Goal: Check status

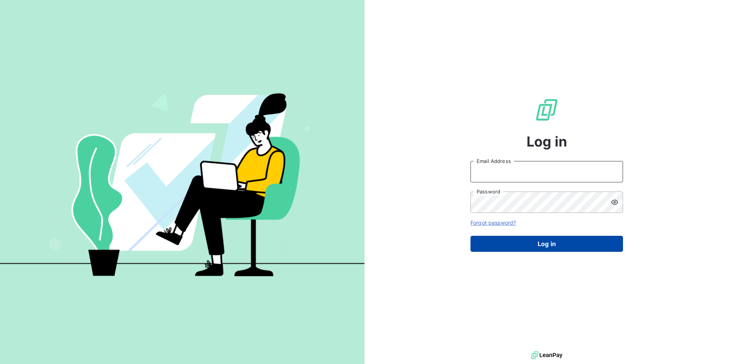
type input "[EMAIL_ADDRESS][DOMAIN_NAME]"
click at [582, 250] on button "Log in" at bounding box center [546, 243] width 152 height 16
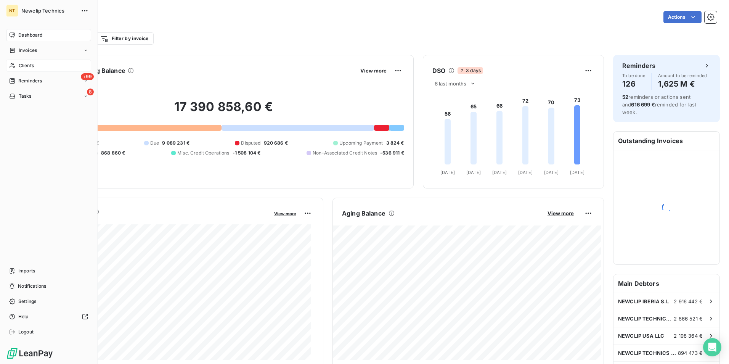
click at [33, 64] on span "Clients" at bounding box center [26, 65] width 15 height 7
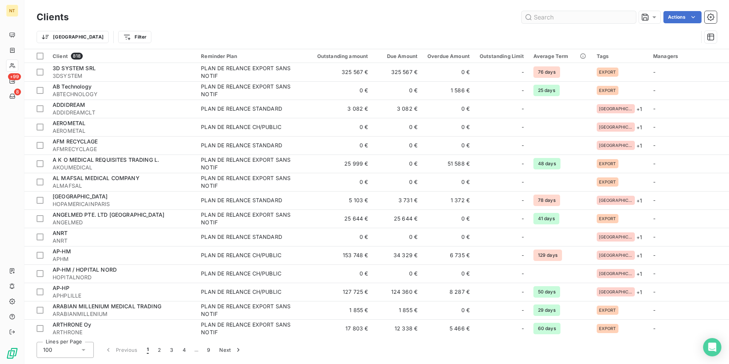
click at [564, 13] on input "text" at bounding box center [578, 17] width 114 height 12
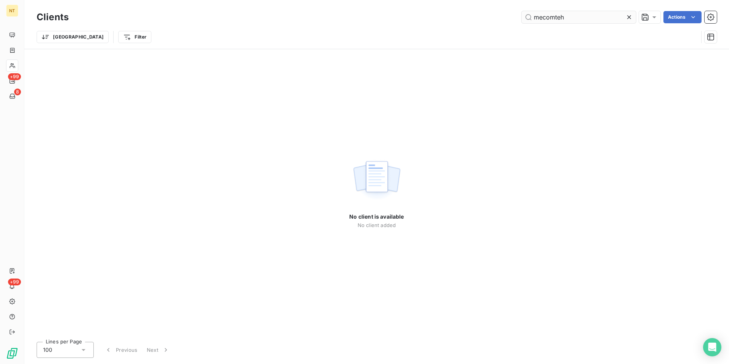
click at [542, 18] on input "mecomteh" at bounding box center [578, 17] width 114 height 12
click at [565, 16] on input "medcomteh" at bounding box center [578, 17] width 114 height 12
click at [565, 18] on input "medcomteh" at bounding box center [578, 17] width 114 height 12
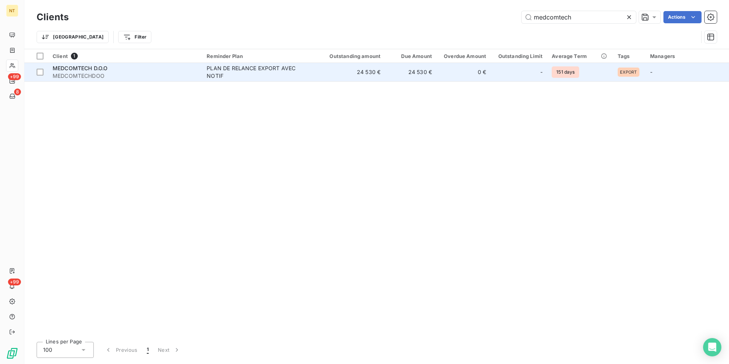
type input "medcomtech"
click at [452, 73] on td "0 €" at bounding box center [463, 72] width 54 height 18
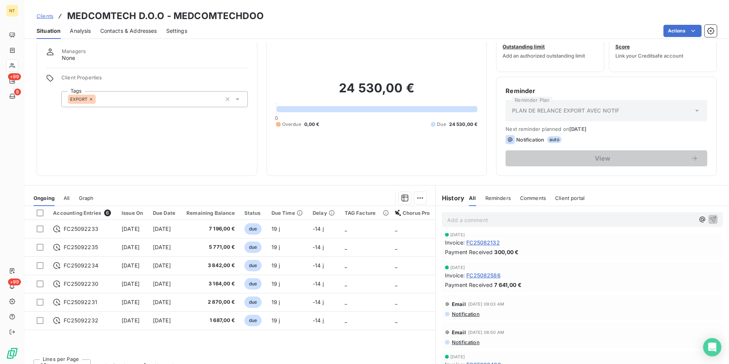
scroll to position [35, 0]
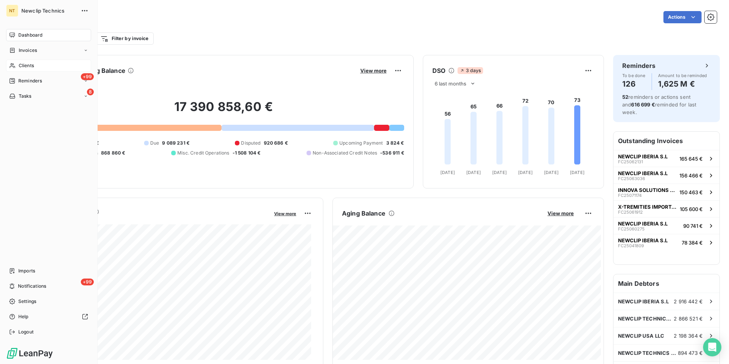
click at [19, 71] on div "Clients" at bounding box center [48, 65] width 85 height 12
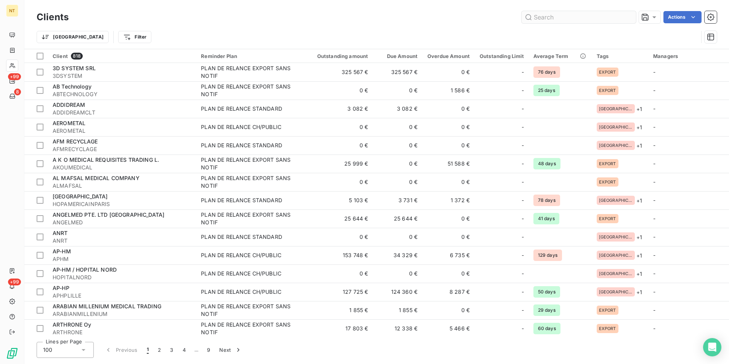
click at [549, 16] on input "text" at bounding box center [578, 17] width 114 height 12
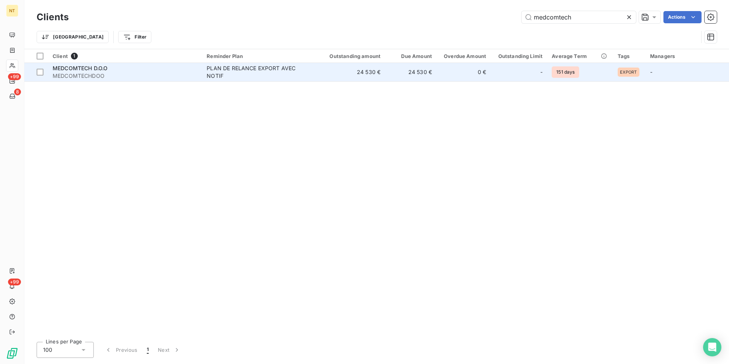
type input "medcomtech"
click at [384, 74] on td "24 530 €" at bounding box center [348, 72] width 73 height 18
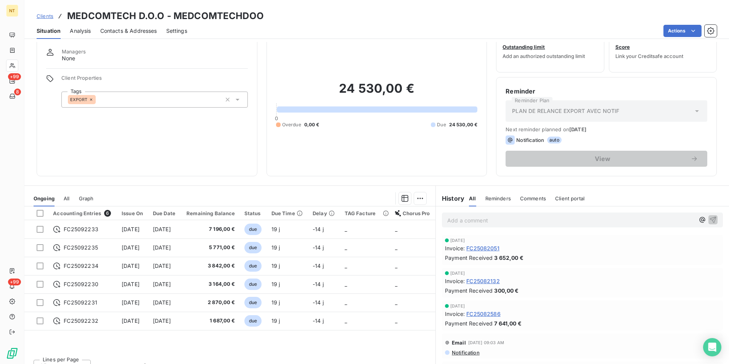
scroll to position [35, 0]
